Goal: Transaction & Acquisition: Obtain resource

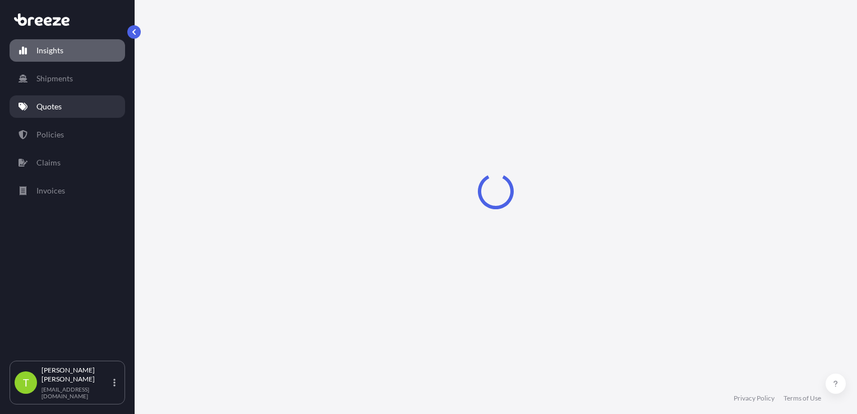
select select "2025"
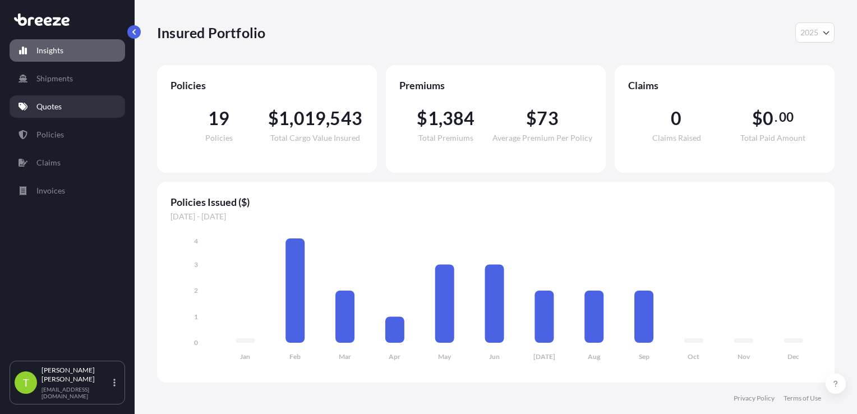
click at [57, 102] on p "Quotes" at bounding box center [48, 106] width 25 height 11
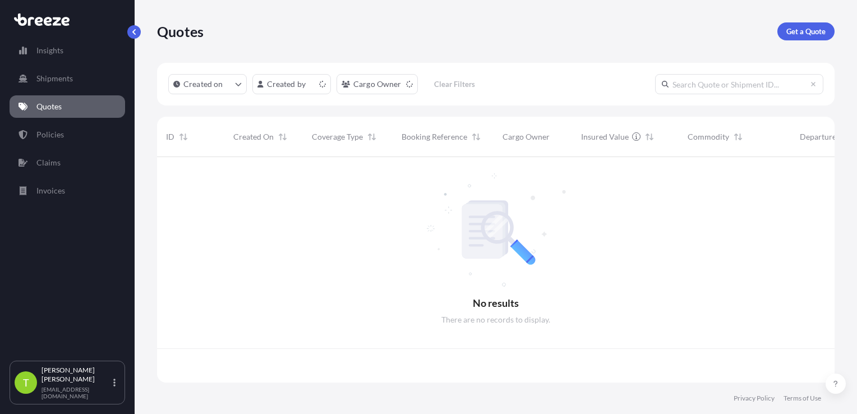
scroll to position [223, 669]
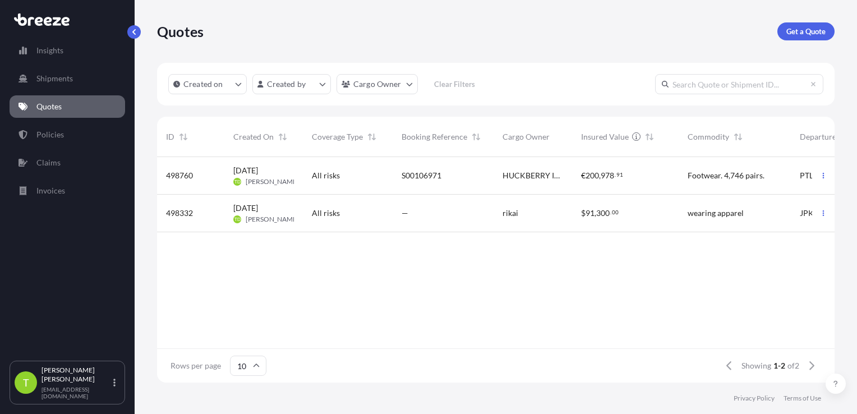
click at [354, 173] on div "All risks" at bounding box center [348, 175] width 72 height 11
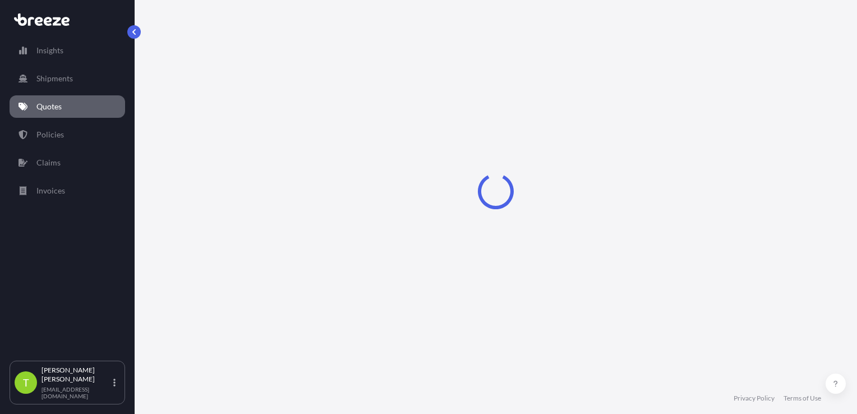
select select "Sea"
select select "Road"
select select "2"
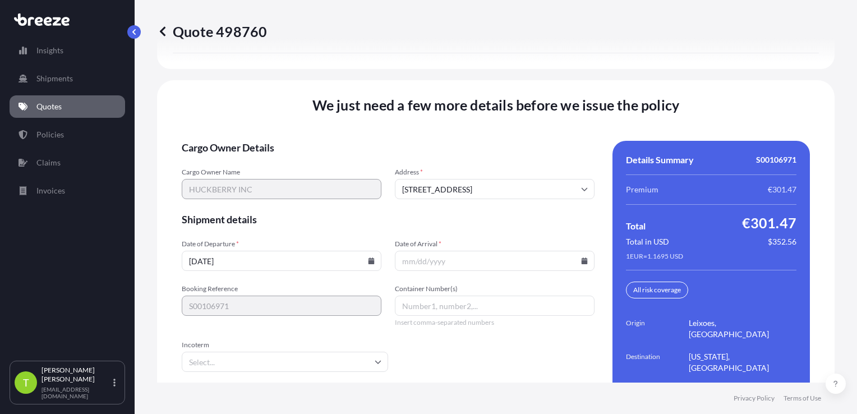
scroll to position [1628, 0]
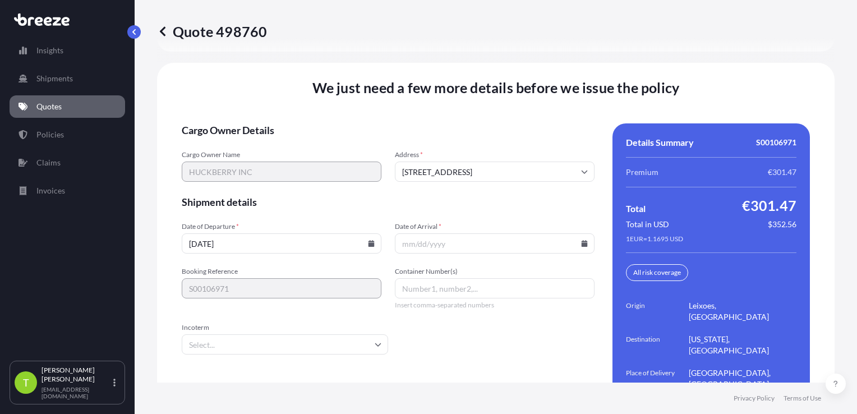
click at [413, 233] on input "Date of Arrival *" at bounding box center [495, 243] width 200 height 20
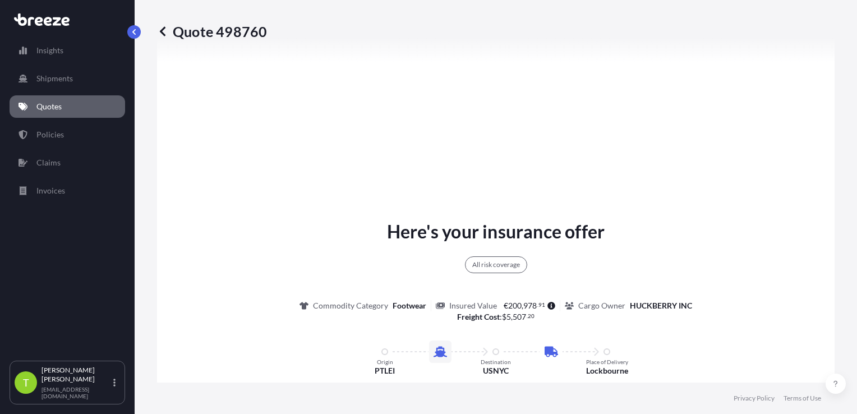
scroll to position [673, 0]
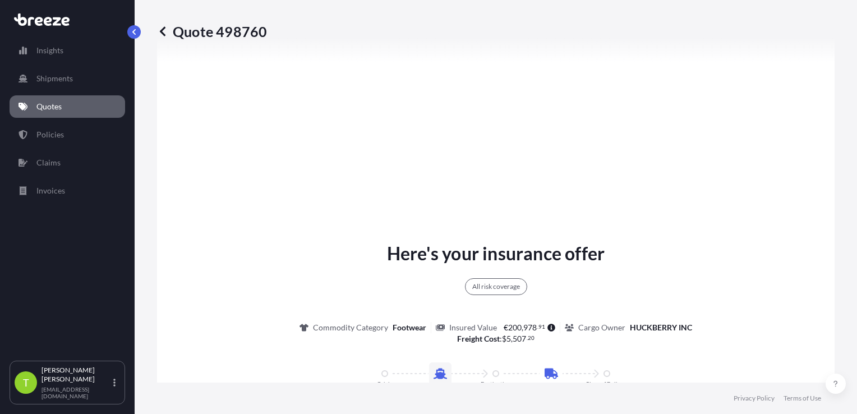
click at [486, 278] on div "All risk coverage" at bounding box center [496, 286] width 62 height 17
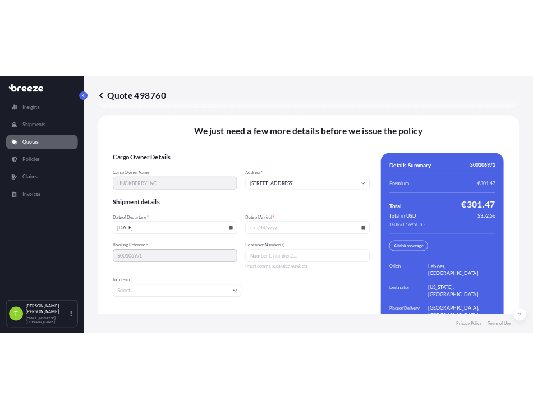
scroll to position [1628, 0]
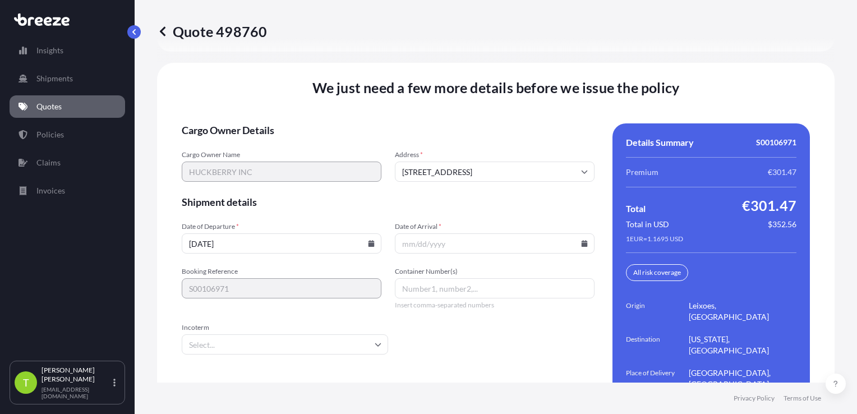
click at [279, 233] on input "[DATE]" at bounding box center [282, 243] width 200 height 20
drag, startPoint x: 240, startPoint y: 211, endPoint x: 204, endPoint y: 208, distance: 36.1
click at [204, 233] on input "[DATE]" at bounding box center [282, 243] width 200 height 20
click at [206, 233] on input "[DATE]" at bounding box center [282, 243] width 200 height 20
click at [214, 233] on input "[DATE]" at bounding box center [282, 243] width 200 height 20
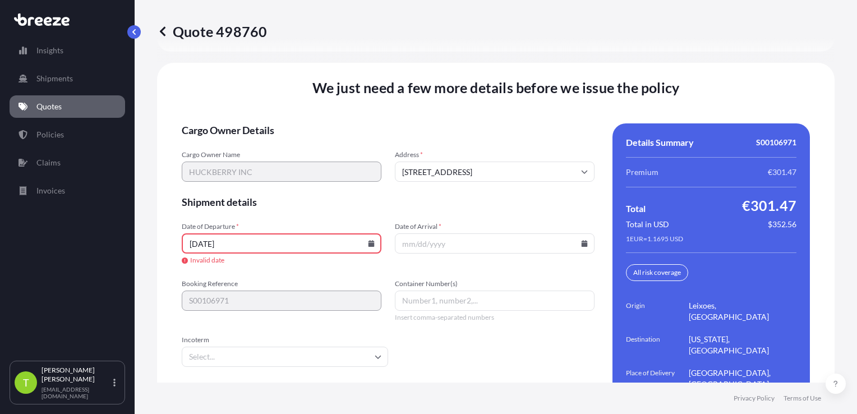
type input "[DATE]"
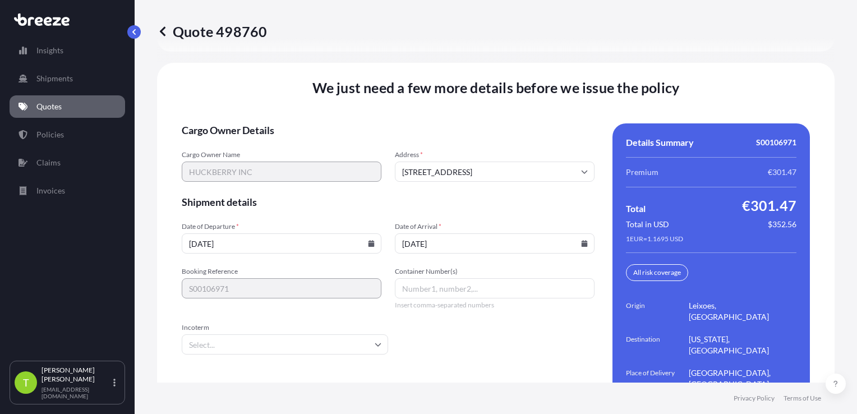
type input "[DATE]"
click at [436, 278] on input "Container Number(s)" at bounding box center [495, 288] width 200 height 20
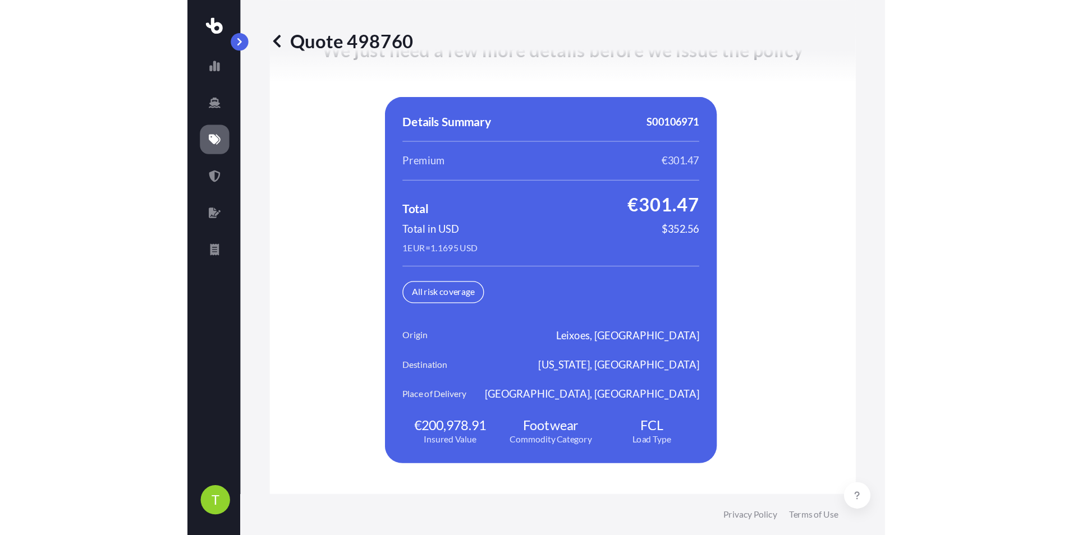
scroll to position [1458, 0]
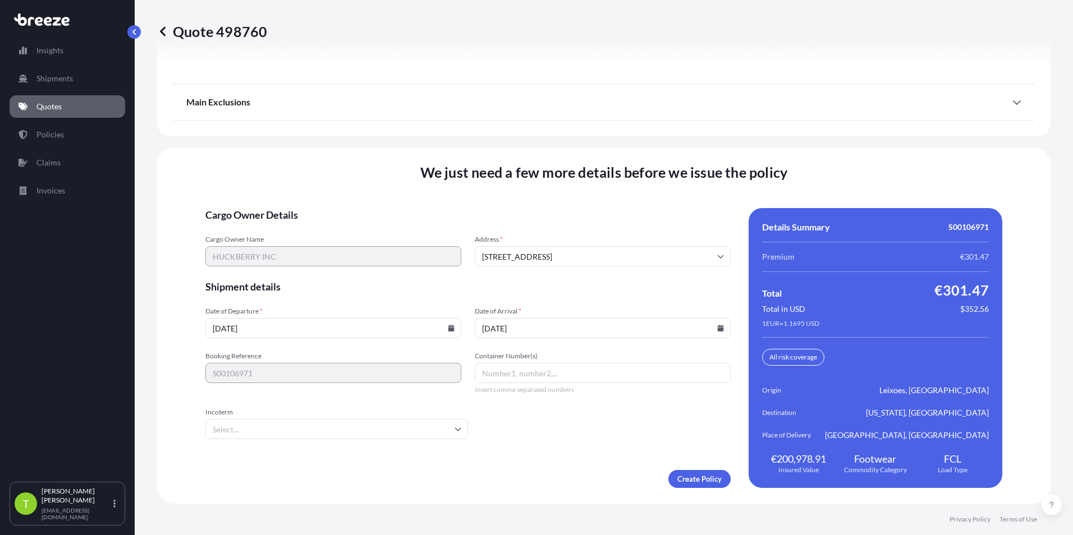
click at [598, 378] on input "Container Number(s)" at bounding box center [603, 373] width 256 height 20
type input "NA"
click at [363, 437] on input "Incoterm" at bounding box center [336, 429] width 263 height 20
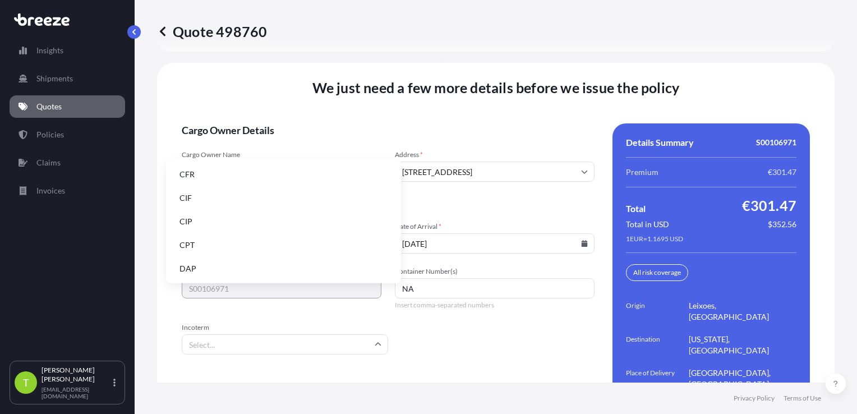
scroll to position [112, 0]
click at [213, 223] on li "EXW" at bounding box center [284, 227] width 226 height 21
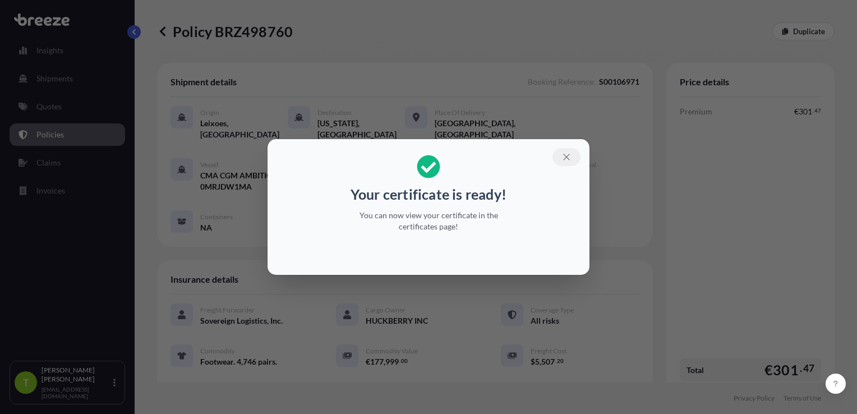
click at [559, 164] on button "button" at bounding box center [567, 157] width 28 height 18
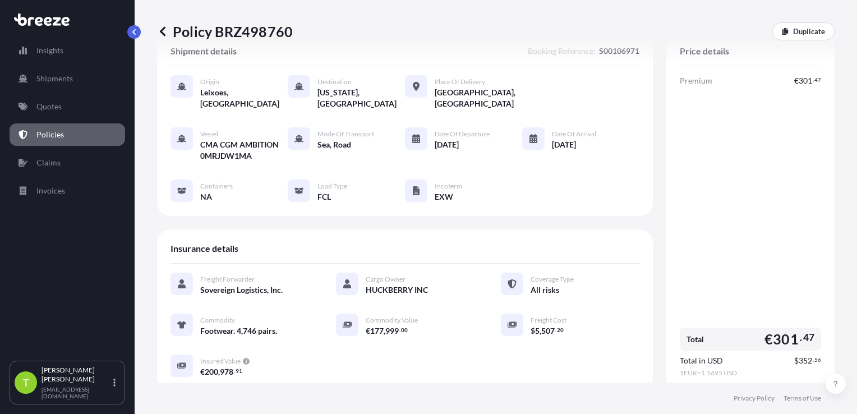
scroll to position [311, 0]
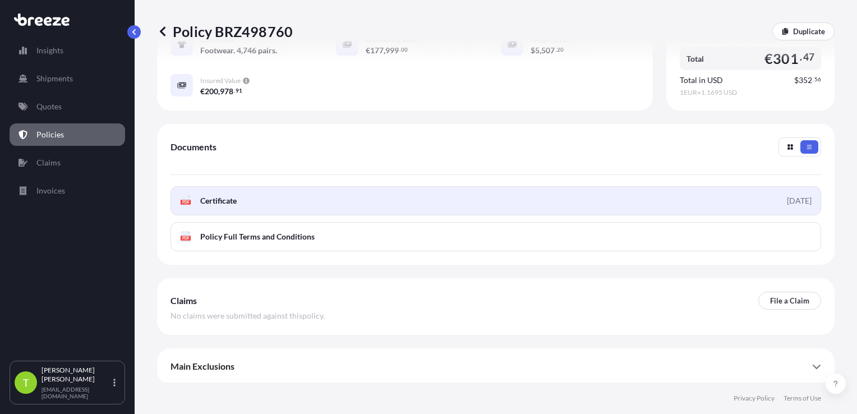
click at [251, 205] on link "PDF Certificate [DATE]" at bounding box center [496, 200] width 651 height 29
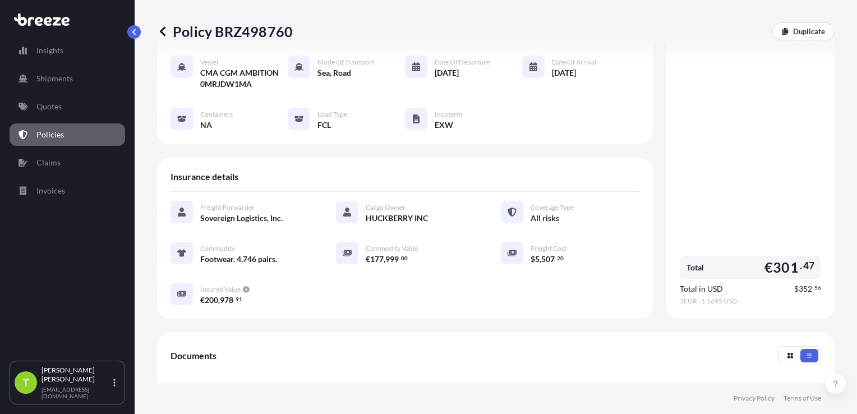
scroll to position [168, 0]
